Goal: Use online tool/utility: Utilize a website feature to perform a specific function

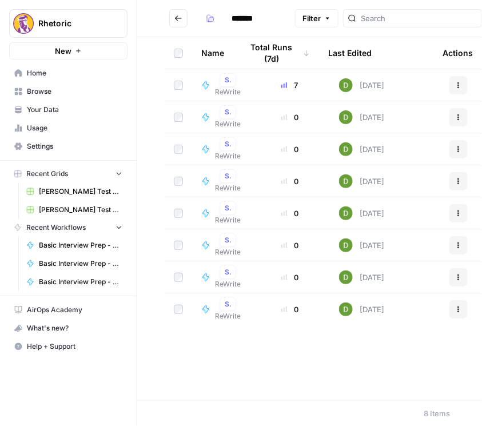
click at [225, 87] on span "ReWrite" at bounding box center [228, 92] width 26 height 10
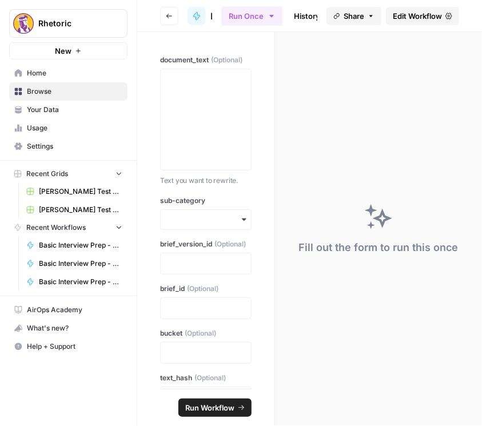
click at [405, 16] on span "Edit Workflow" at bounding box center [417, 15] width 49 height 11
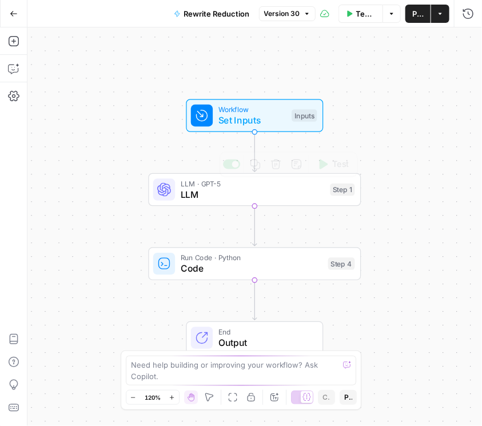
click at [238, 191] on span "LLM" at bounding box center [253, 195] width 144 height 14
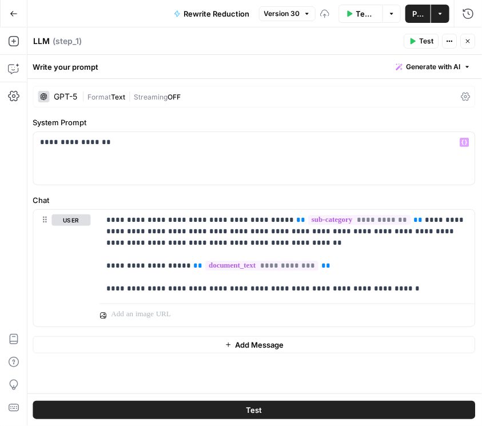
click at [308, 99] on div "| Format Text | Streaming OFF" at bounding box center [269, 97] width 375 height 11
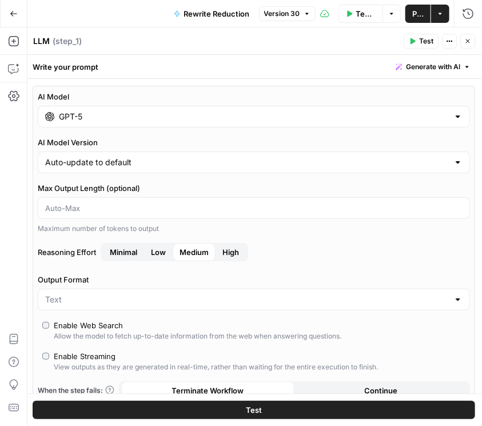
click at [274, 117] on input "GPT-5" at bounding box center [254, 116] width 390 height 11
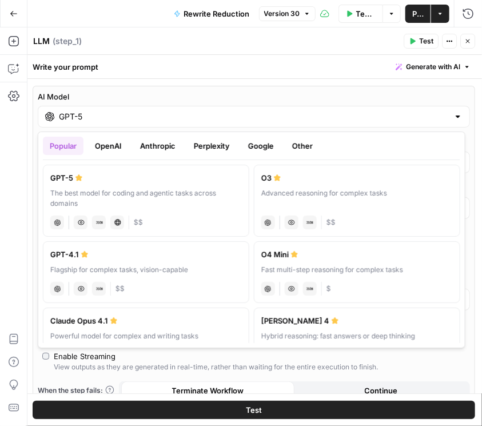
click at [115, 148] on button "OpenAI" at bounding box center [108, 146] width 41 height 18
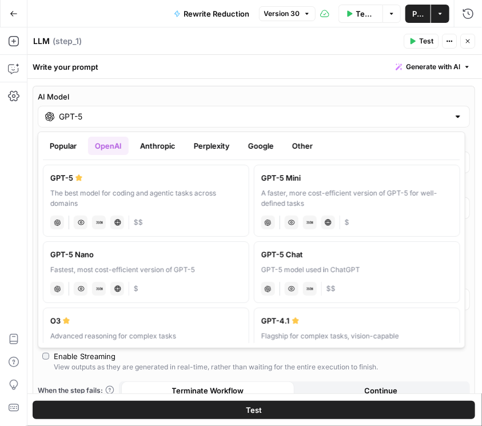
click at [144, 260] on label "GPT-5 Nano Fastest, most cost-efficient version of GPT-5 chat Vision Capabiliti…" at bounding box center [146, 272] width 207 height 62
type input "GPT-5 Nano"
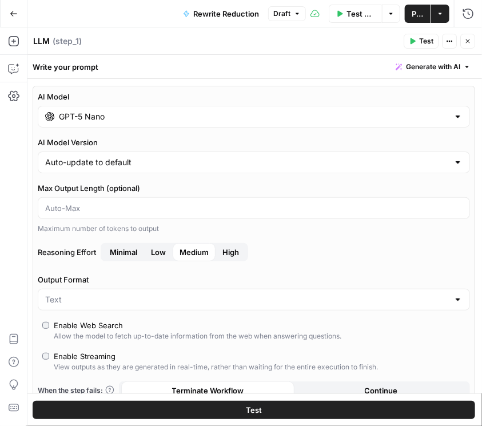
click at [465, 38] on icon "button" at bounding box center [468, 41] width 7 height 7
